Goal: Information Seeking & Learning: Compare options

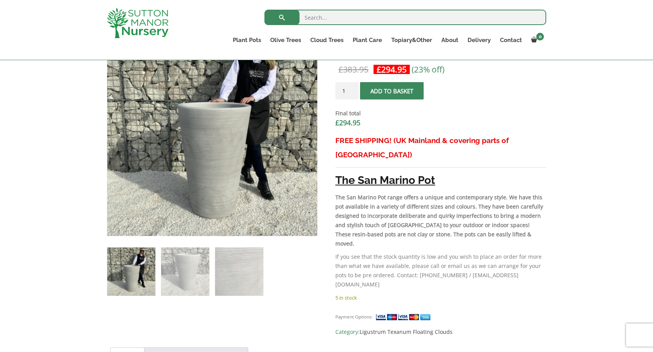
scroll to position [273, 0]
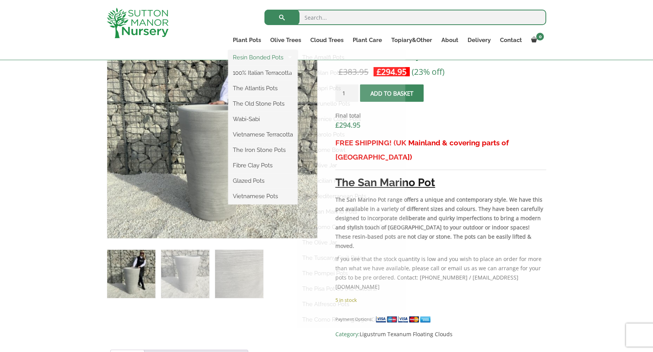
click at [255, 59] on link "Resin Bonded Pots" at bounding box center [262, 58] width 69 height 12
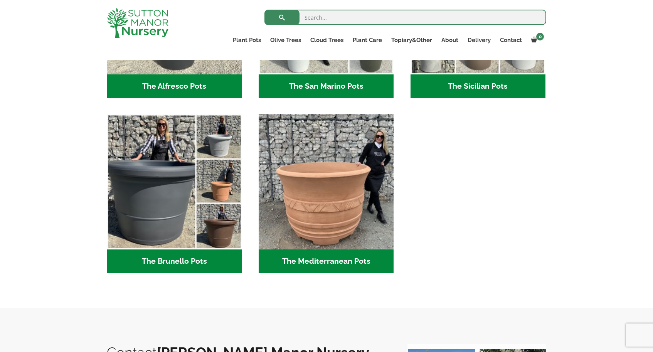
scroll to position [1032, 0]
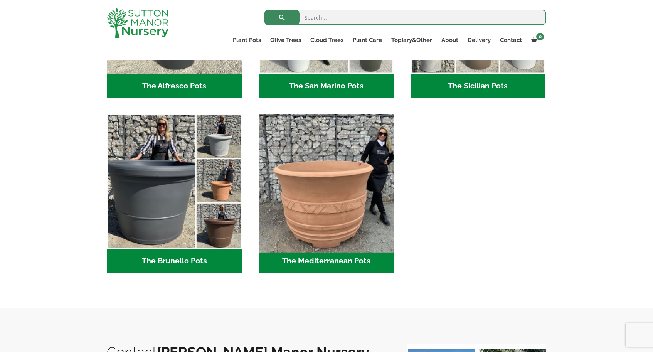
click at [330, 204] on img "Visit product category The Mediterranean Pots" at bounding box center [326, 182] width 142 height 142
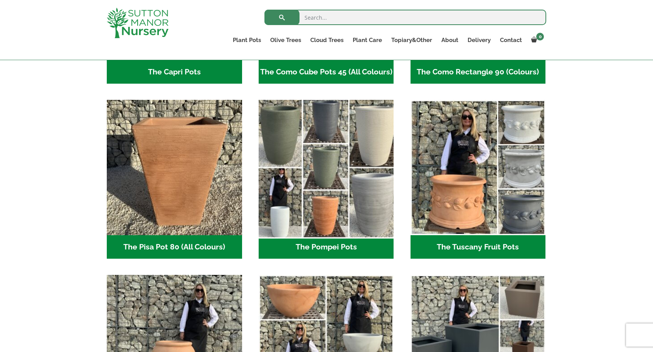
scroll to position [522, 0]
click at [316, 185] on img "Visit product category The Pompei Pots" at bounding box center [326, 167] width 142 height 142
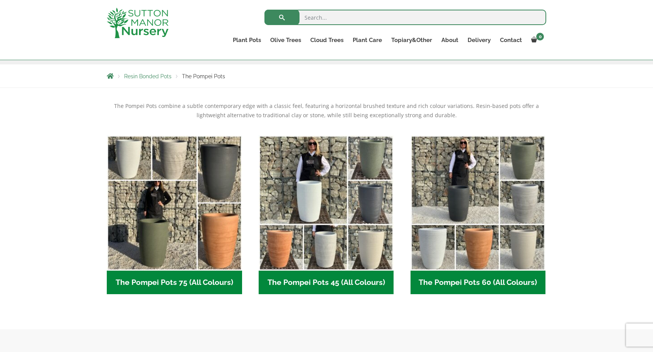
scroll to position [126, 0]
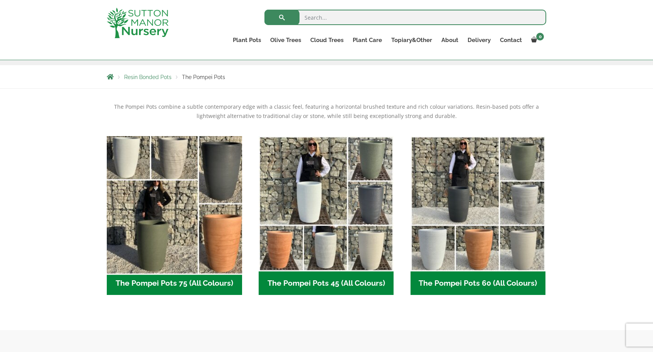
click at [205, 209] on img "Visit product category The Pompei Pots 75 (All Colours)" at bounding box center [174, 204] width 142 height 142
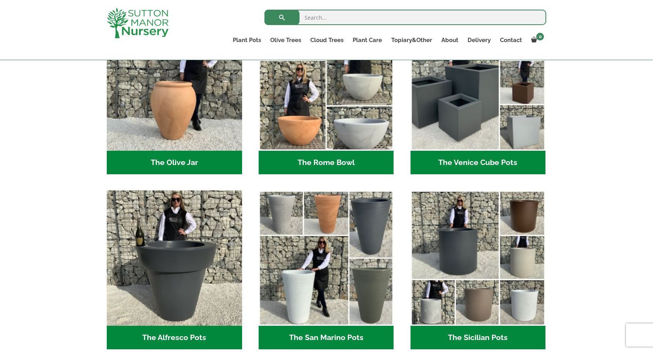
scroll to position [779, 0]
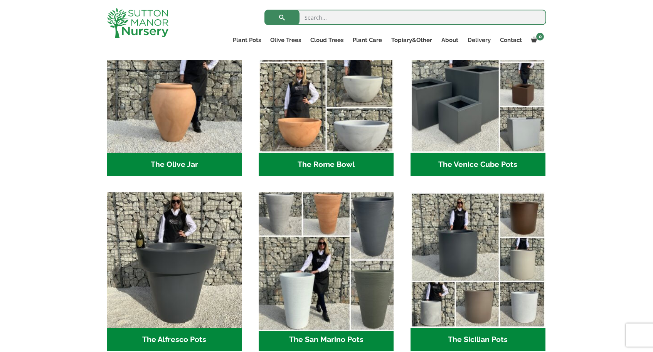
click at [324, 267] on img "Visit product category The San Marino Pots" at bounding box center [326, 260] width 142 height 142
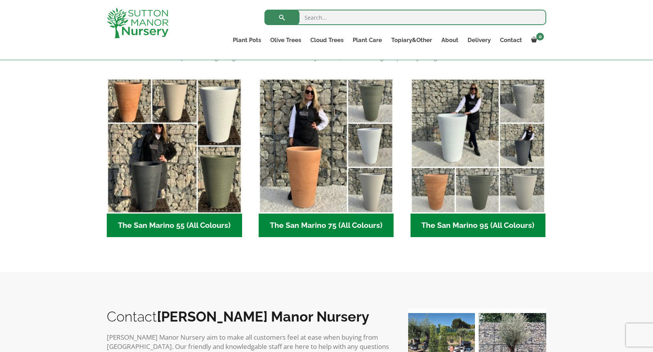
scroll to position [185, 0]
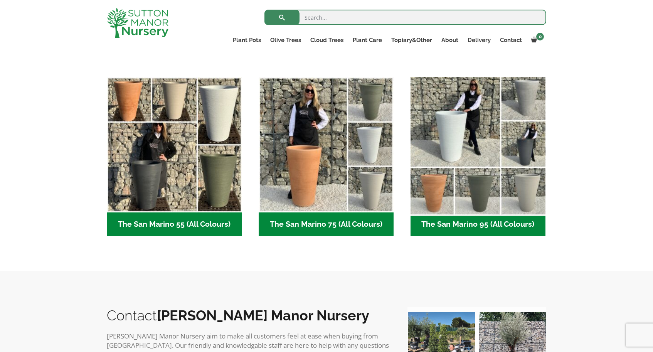
click at [482, 154] on img "Visit product category The San Marino 95 (All Colours)" at bounding box center [478, 145] width 142 height 142
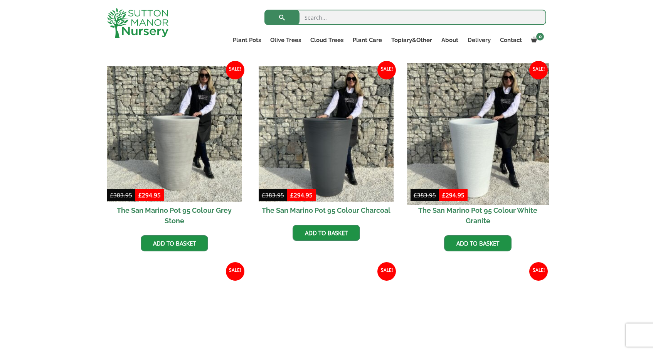
scroll to position [191, 0]
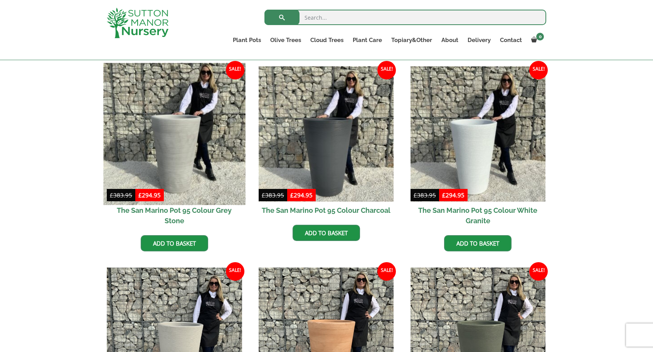
click at [186, 154] on img at bounding box center [174, 134] width 142 height 142
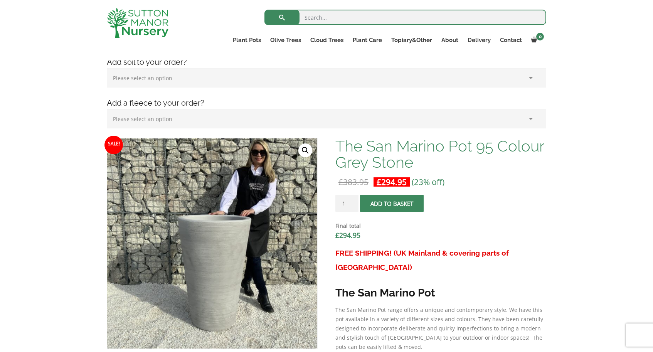
scroll to position [161, 0]
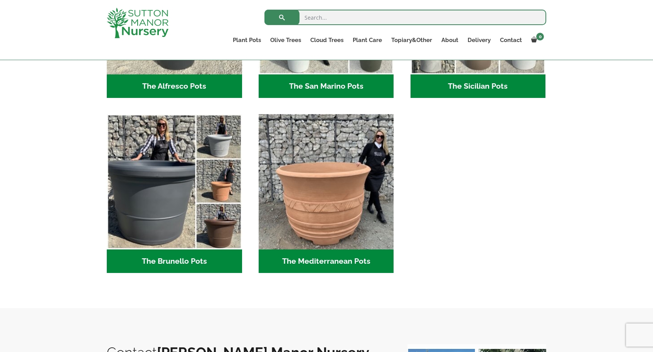
scroll to position [1007, 0]
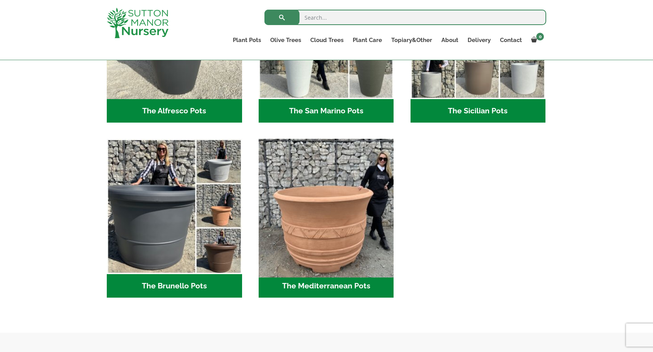
click at [324, 220] on img "Visit product category The Mediterranean Pots" at bounding box center [326, 207] width 142 height 142
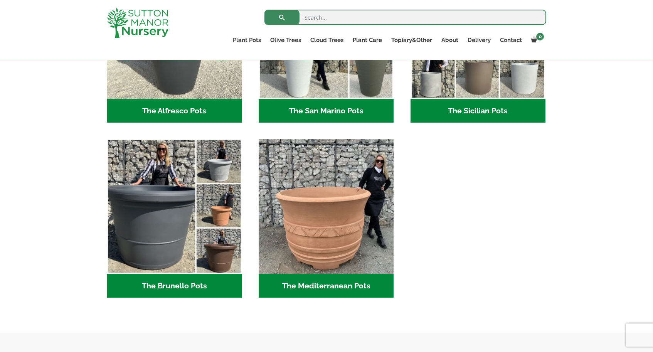
scroll to position [872, 0]
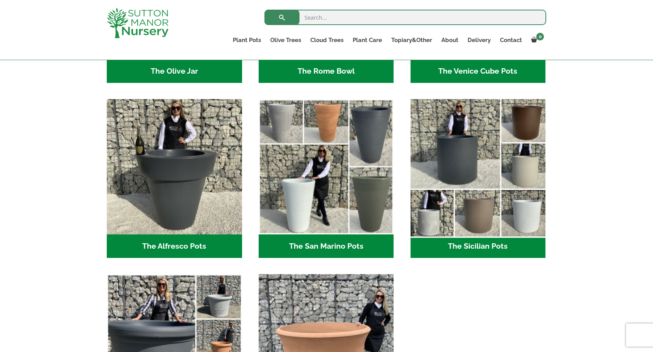
click at [483, 209] on img "Visit product category The Sicilian Pots" at bounding box center [478, 167] width 142 height 142
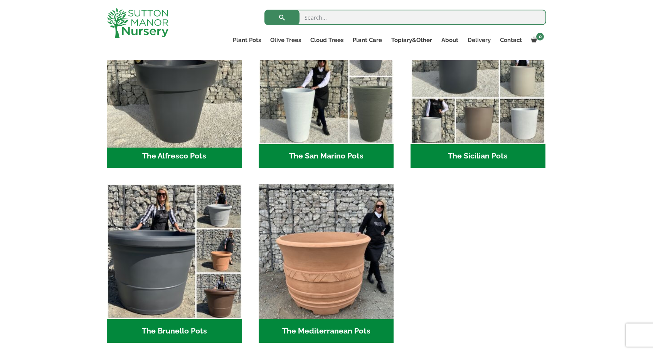
scroll to position [980, 0]
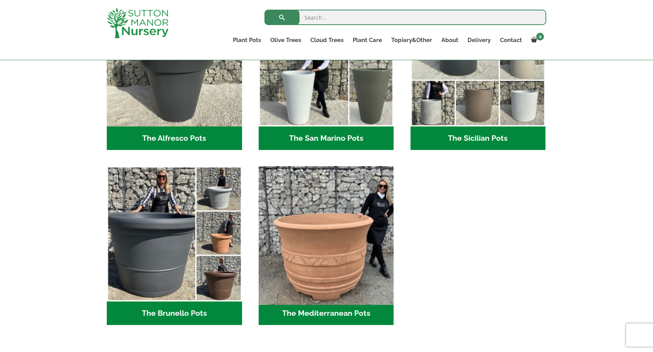
click at [319, 213] on img "Visit product category The Mediterranean Pots" at bounding box center [326, 234] width 142 height 142
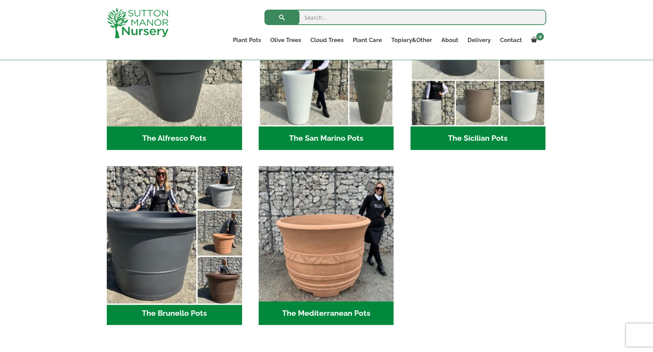
click at [164, 240] on img "Visit product category The Brunello Pots" at bounding box center [174, 234] width 142 height 142
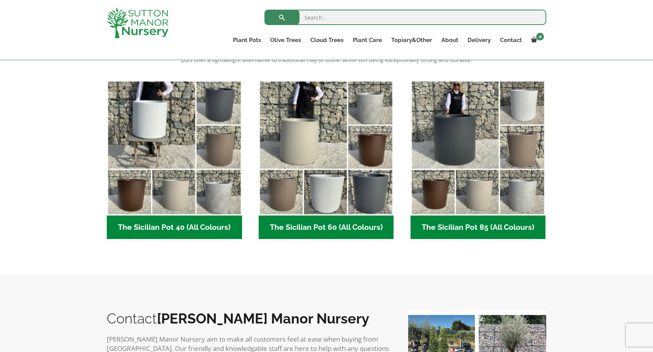
scroll to position [211, 0]
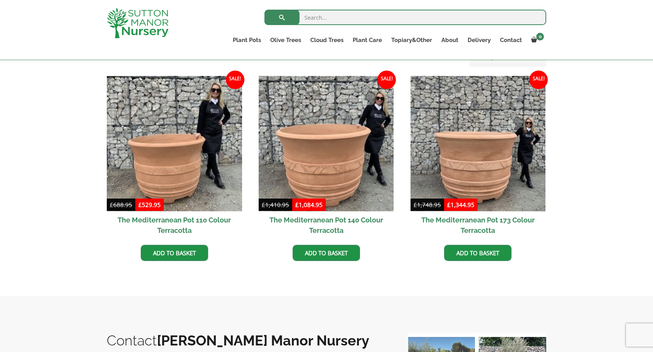
scroll to position [161, 0]
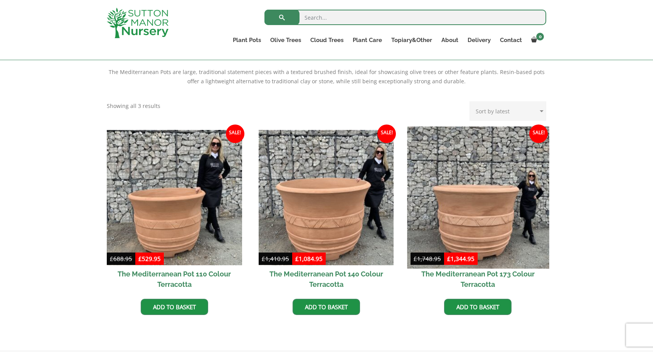
click at [472, 222] on img at bounding box center [478, 197] width 142 height 142
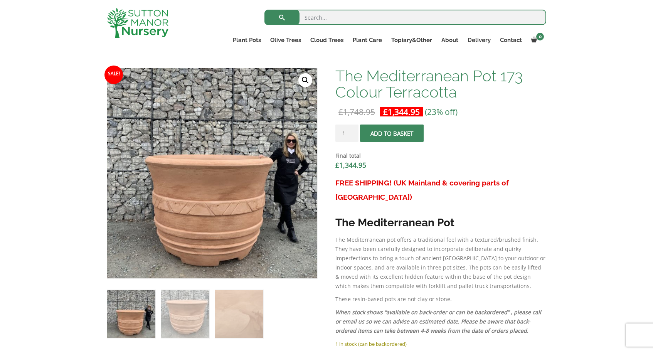
scroll to position [233, 0]
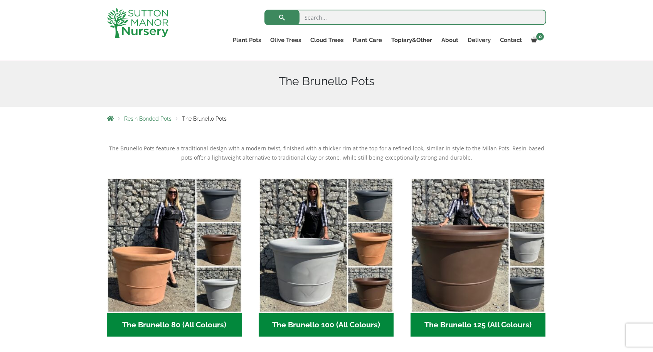
scroll to position [105, 0]
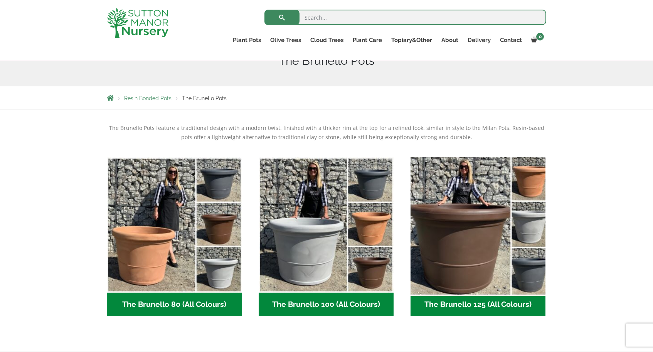
click at [465, 247] on img "Visit product category The Brunello 125 (All Colours)" at bounding box center [478, 225] width 142 height 142
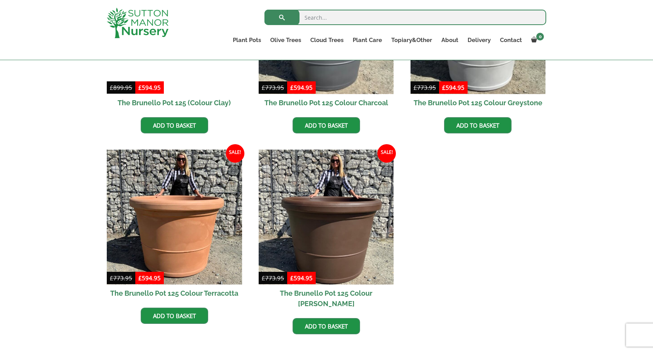
scroll to position [299, 0]
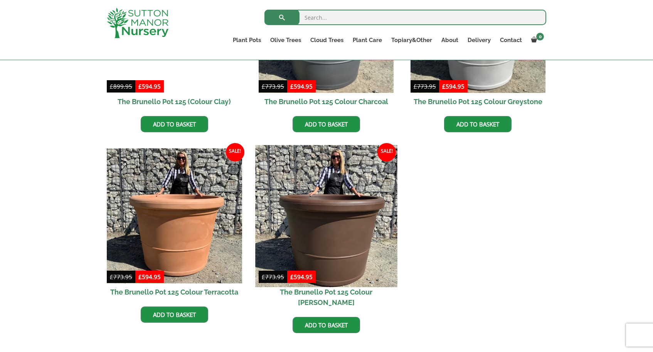
click at [341, 230] on img at bounding box center [326, 216] width 142 height 142
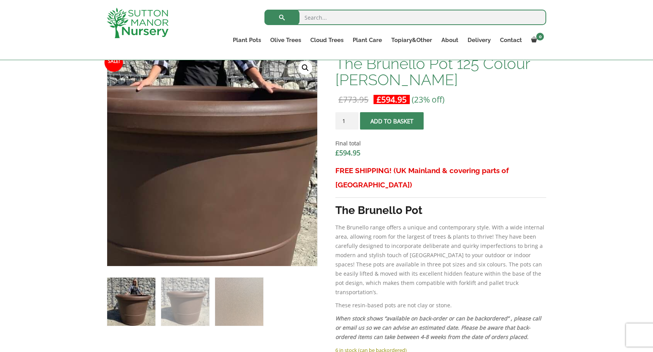
scroll to position [245, 0]
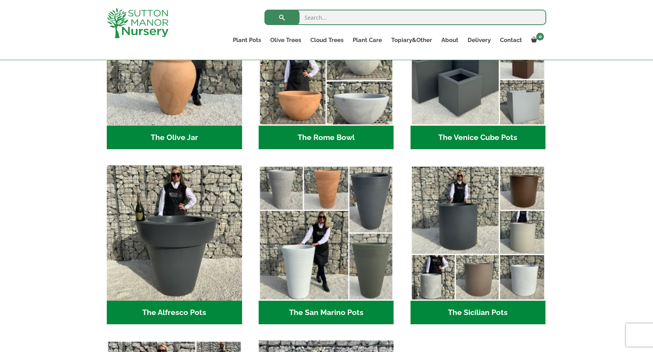
scroll to position [820, 0]
